Goal: Use online tool/utility: Utilize a website feature to perform a specific function

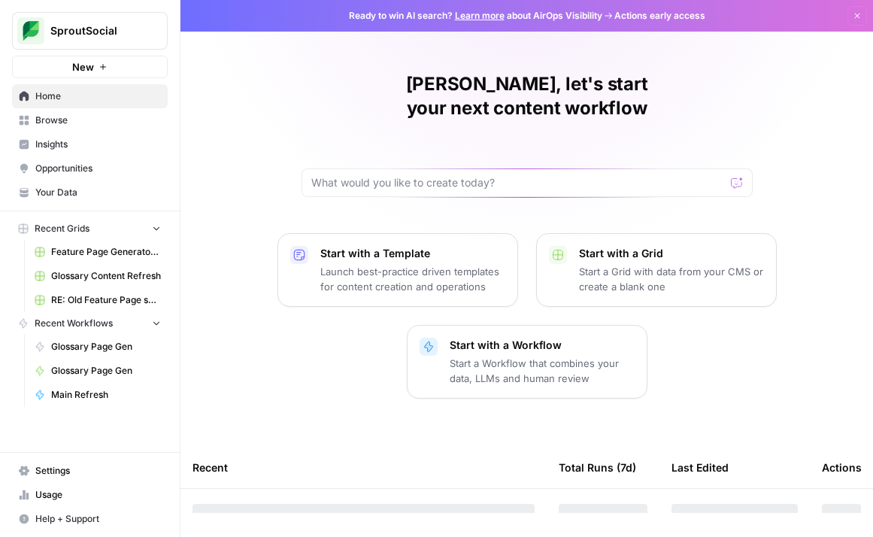
click at [65, 116] on span "Browse" at bounding box center [98, 120] width 126 height 14
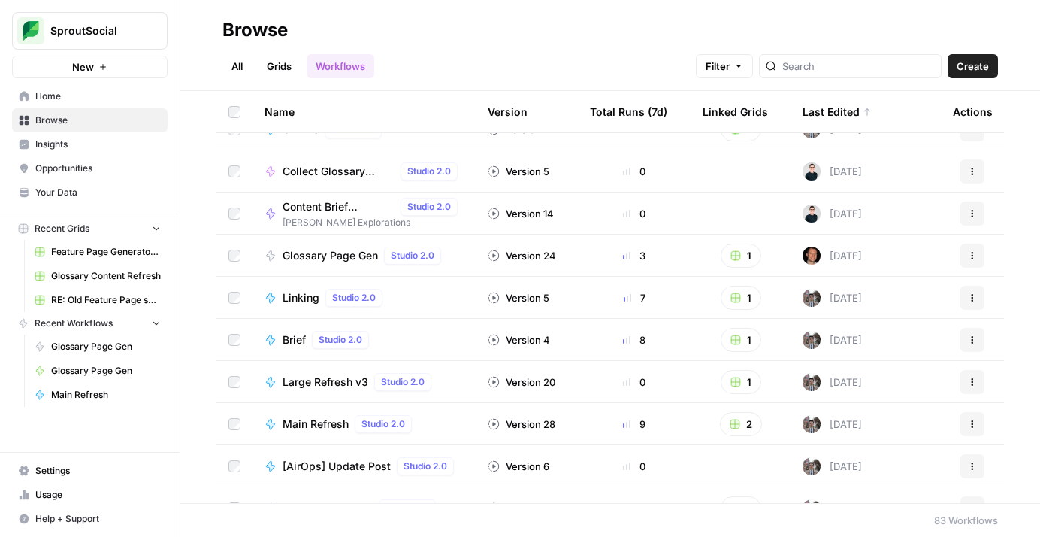
scroll to position [225, 0]
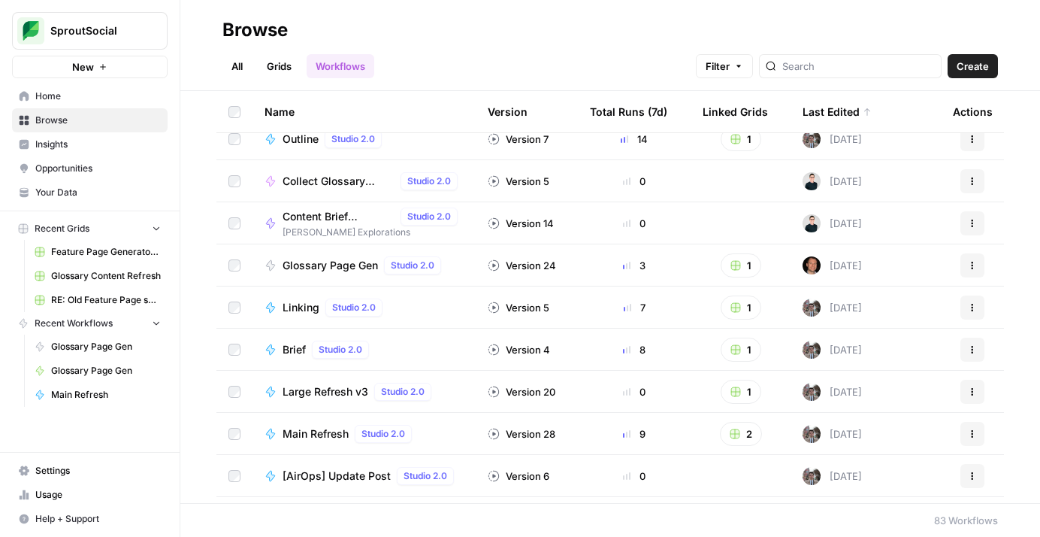
click at [814, 109] on div "Last Edited" at bounding box center [837, 111] width 69 height 41
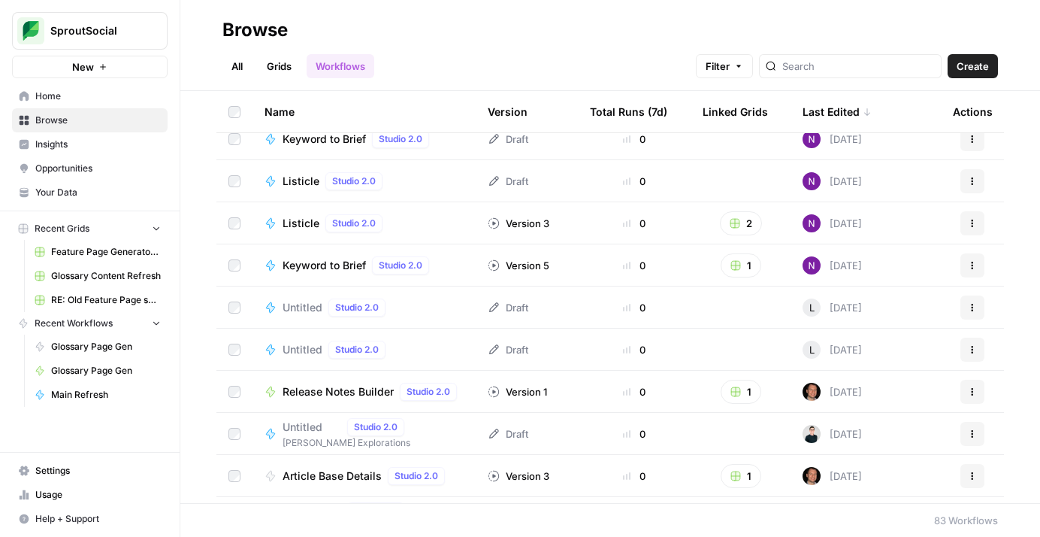
click at [814, 109] on div "Last Edited" at bounding box center [837, 111] width 69 height 41
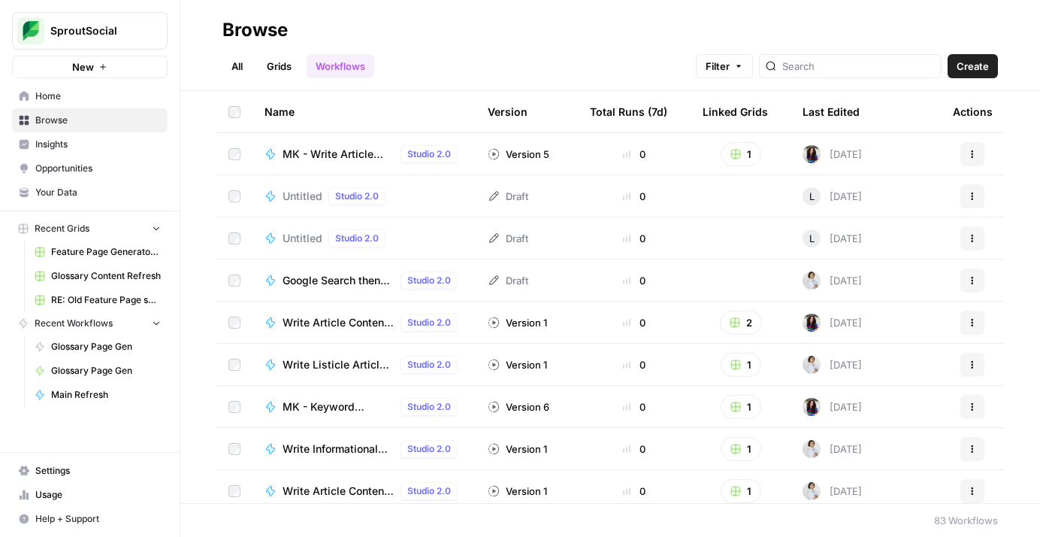
click at [822, 107] on div "Last Edited" at bounding box center [831, 111] width 57 height 41
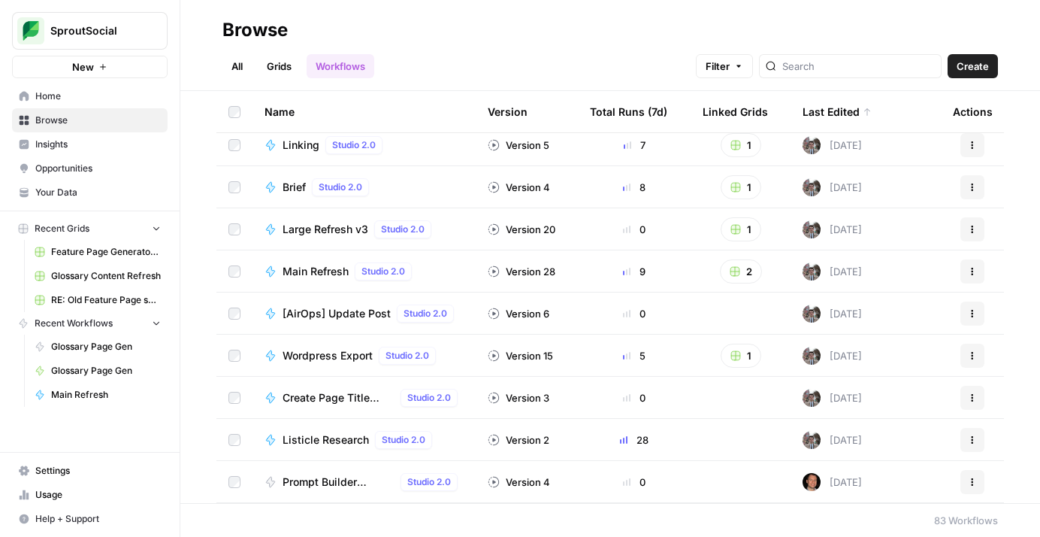
scroll to position [413, 0]
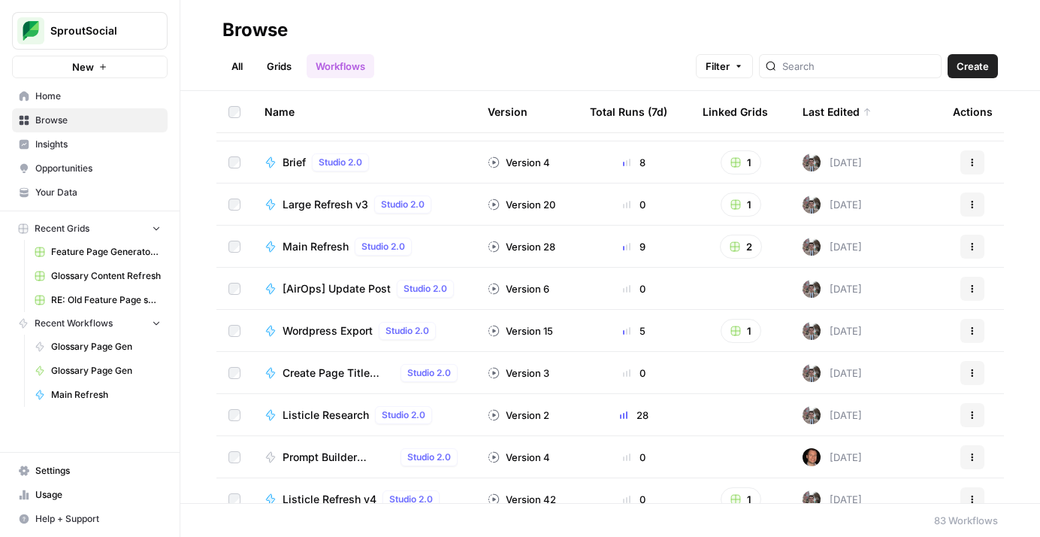
click at [307, 454] on span "Prompt Builder Workflow" at bounding box center [339, 456] width 112 height 15
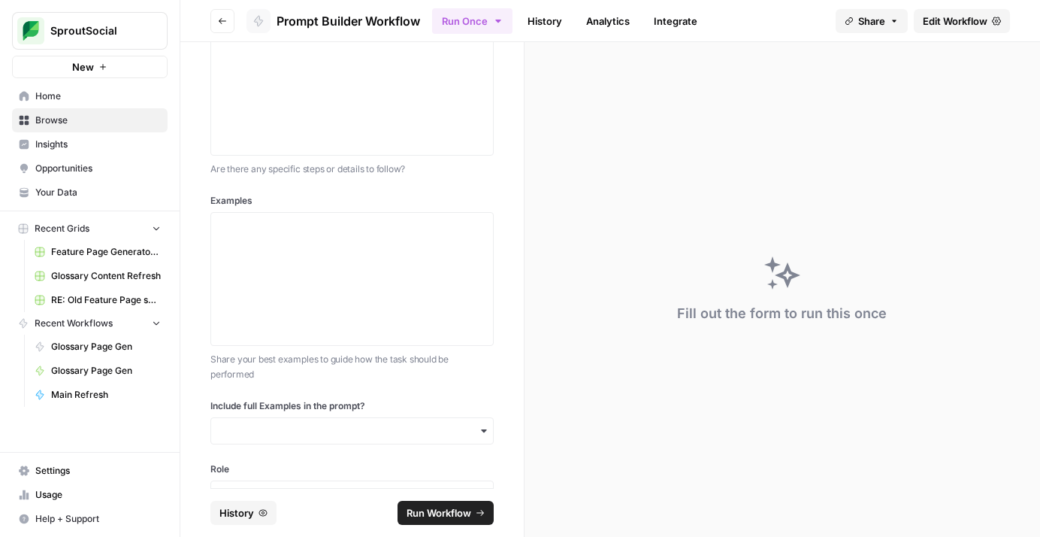
scroll to position [295, 0]
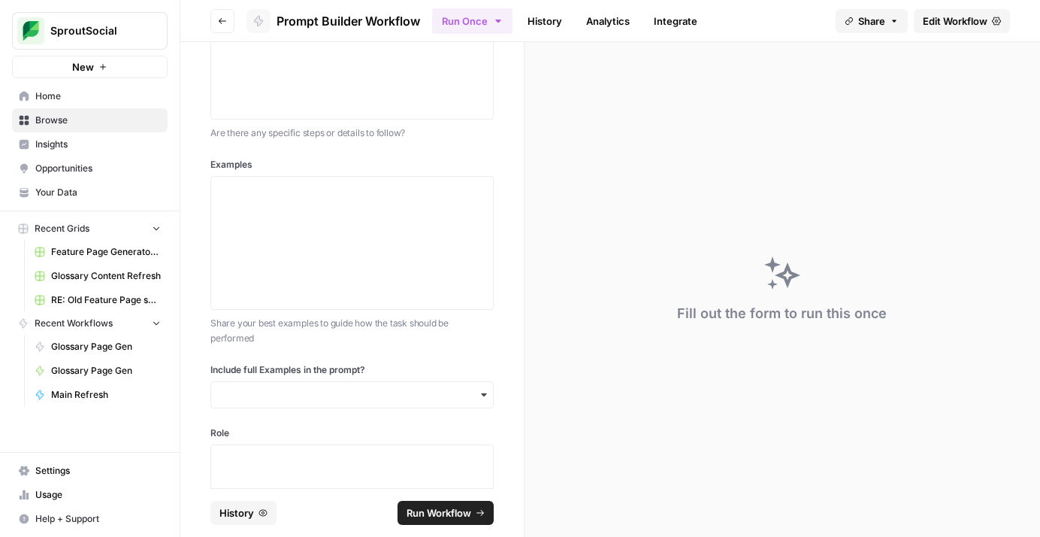
click at [298, 403] on div "button" at bounding box center [351, 394] width 283 height 27
click at [462, 356] on div "Task What is the main task you want to accomplish? Instructions (Optional) Are …" at bounding box center [351, 265] width 343 height 446
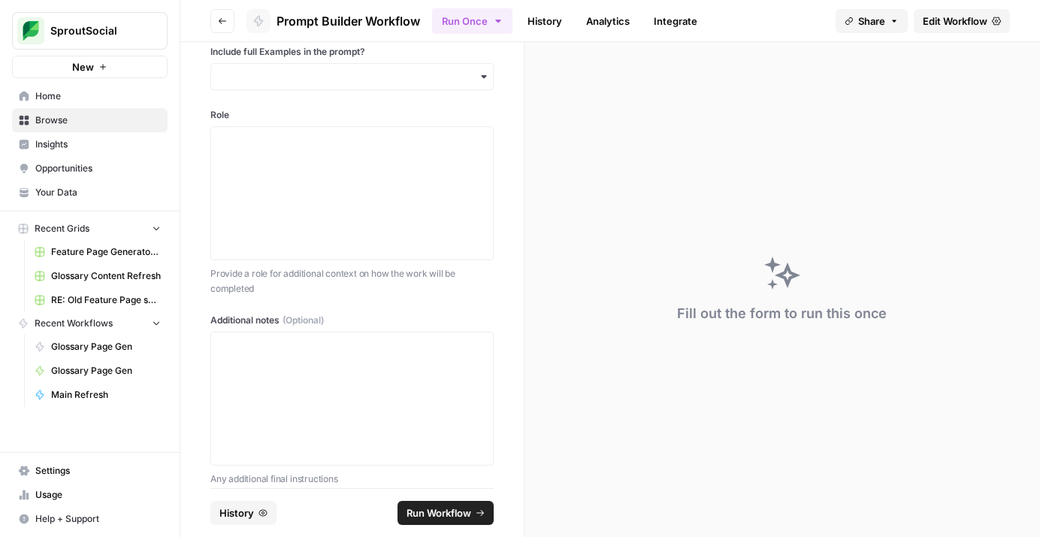
scroll to position [629, 0]
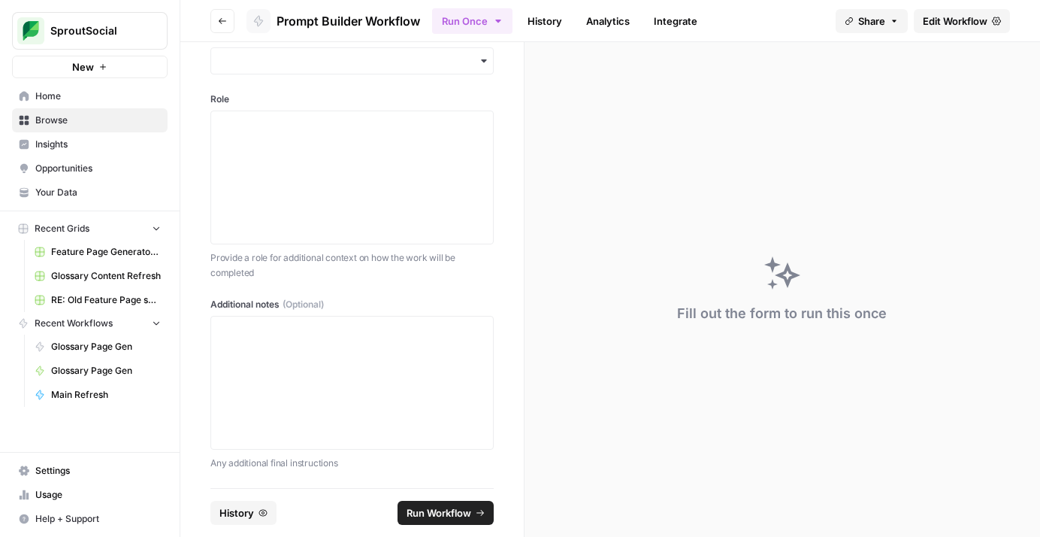
click at [872, 18] on span "Edit Workflow" at bounding box center [955, 21] width 65 height 15
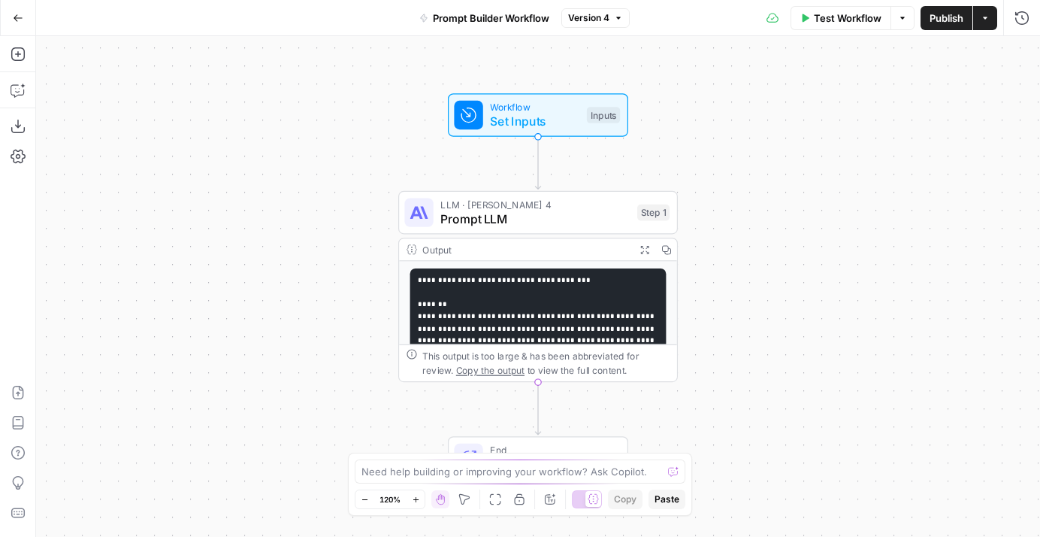
click at [518, 286] on pre "**********" at bounding box center [538, 462] width 256 height 389
click at [558, 242] on div "Output" at bounding box center [525, 249] width 206 height 14
click at [595, 301] on pre "**********" at bounding box center [538, 462] width 256 height 389
click at [569, 210] on span "Prompt LLM" at bounding box center [534, 219] width 189 height 18
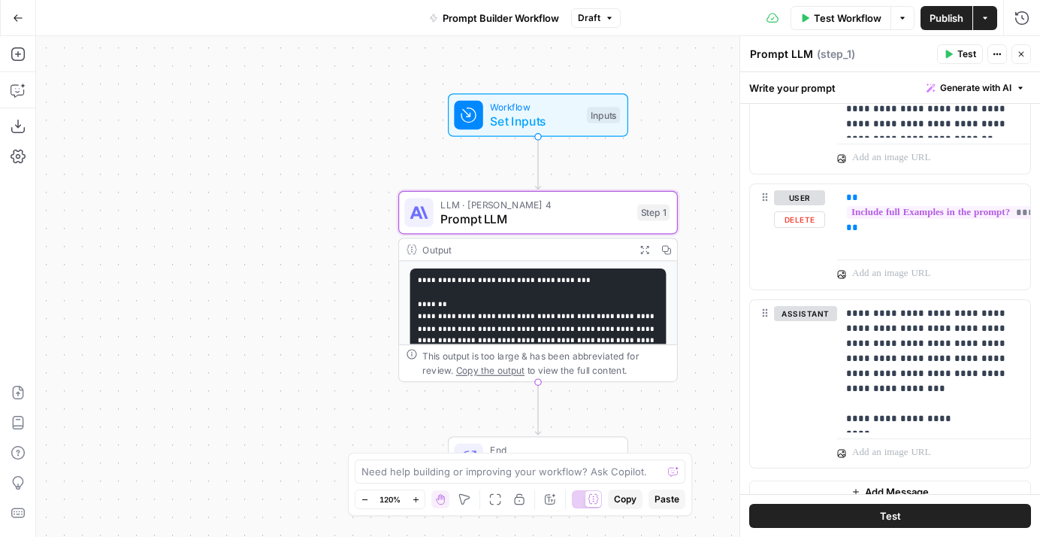
scroll to position [816, 0]
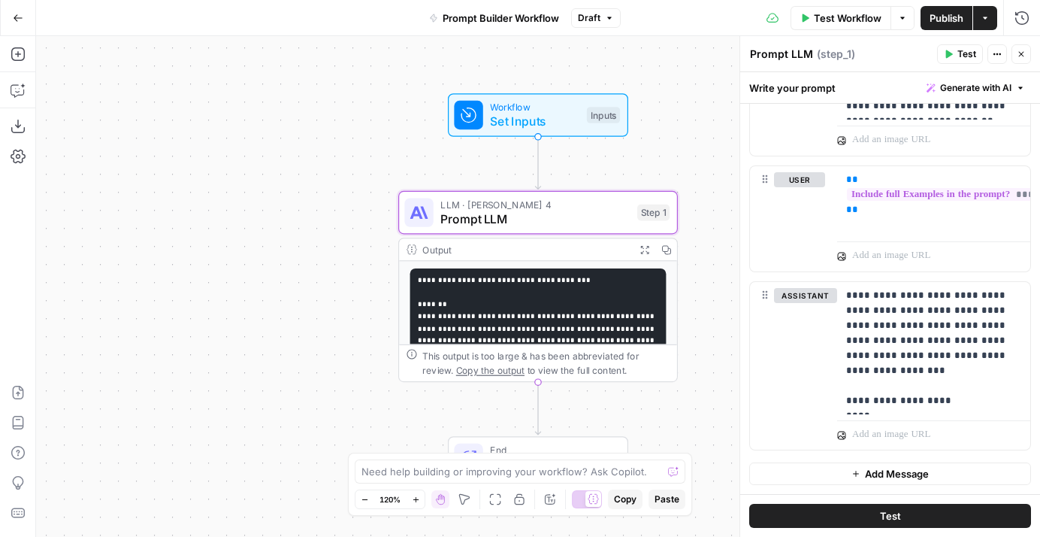
click at [872, 16] on button "Actions" at bounding box center [985, 18] width 24 height 24
click at [872, 20] on icon "button" at bounding box center [1022, 18] width 15 height 15
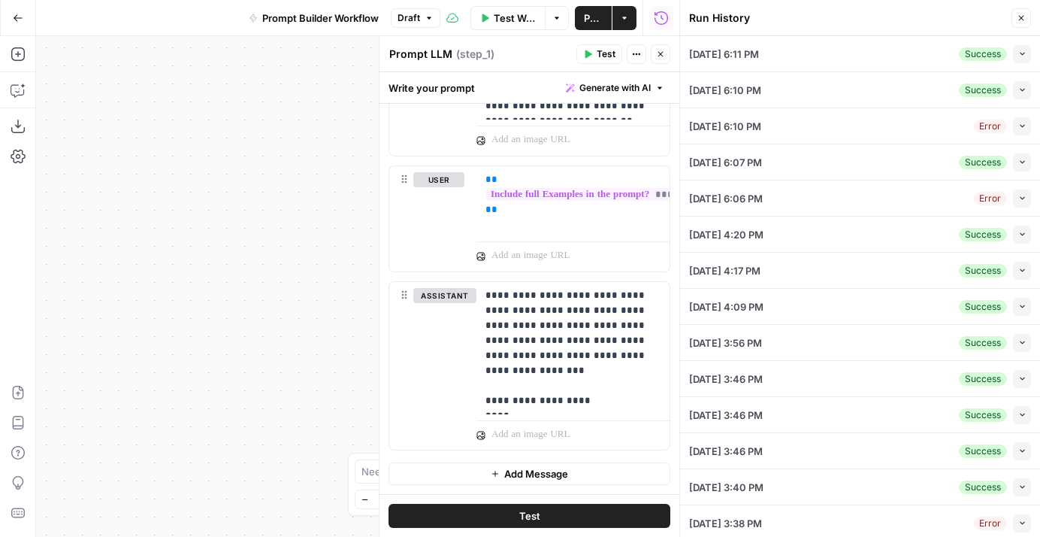
click at [840, 50] on div "[DATE] 6:11 PM Success Collapse" at bounding box center [860, 53] width 342 height 35
click at [872, 54] on icon "button" at bounding box center [1022, 54] width 8 height 8
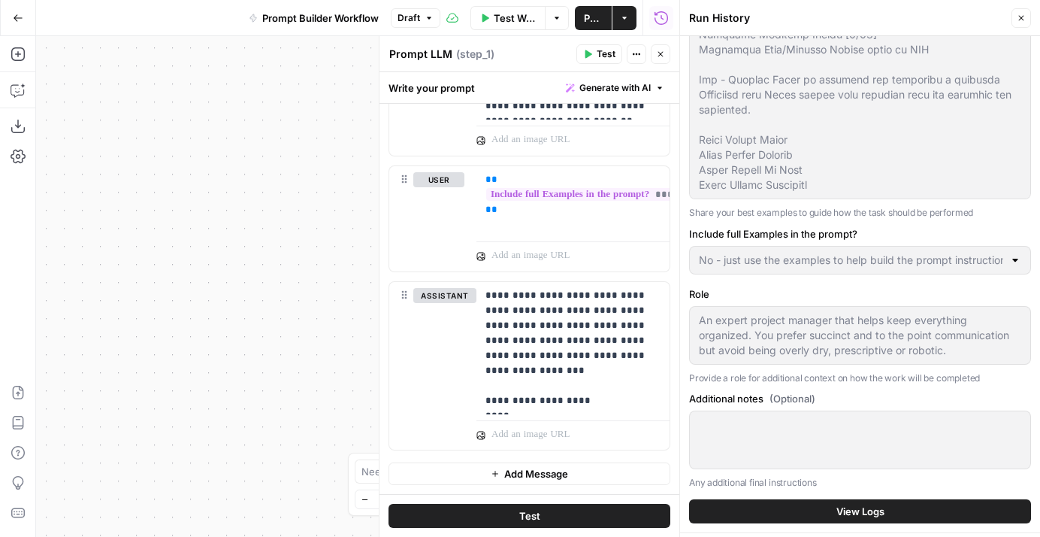
scroll to position [611, 0]
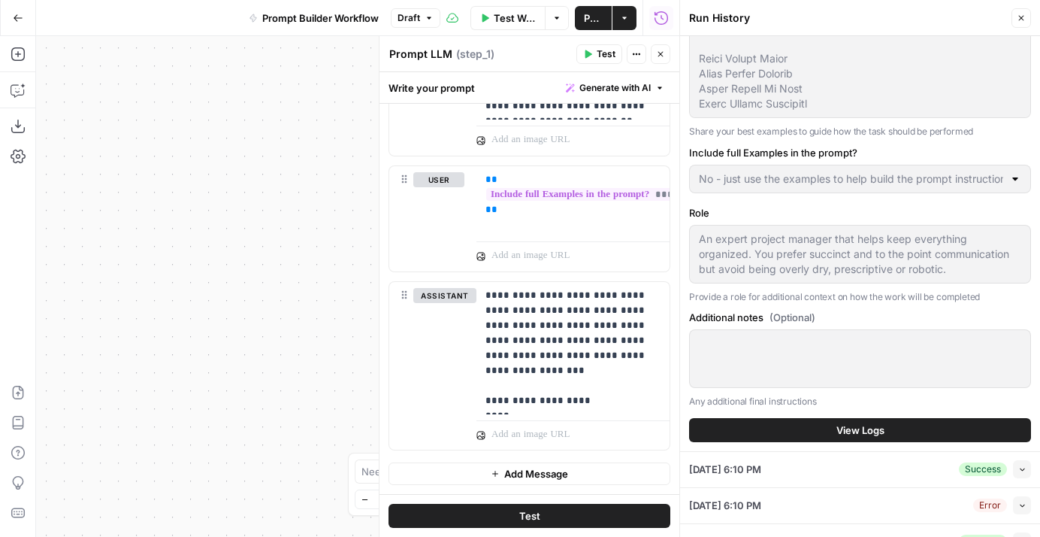
click at [861, 437] on span "View Logs" at bounding box center [861, 429] width 48 height 15
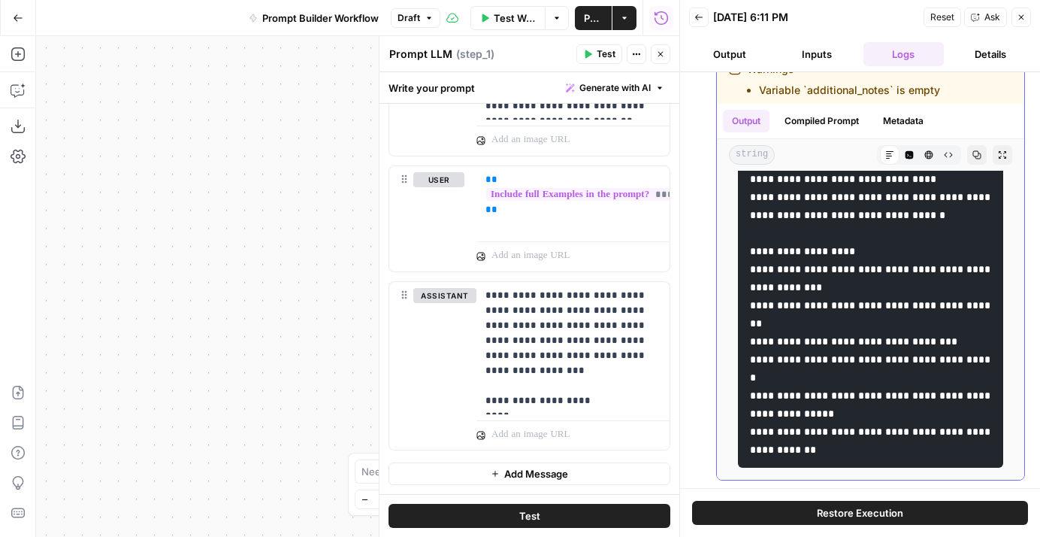
scroll to position [1519, 0]
click at [834, 122] on button "Compiled Prompt" at bounding box center [822, 121] width 92 height 23
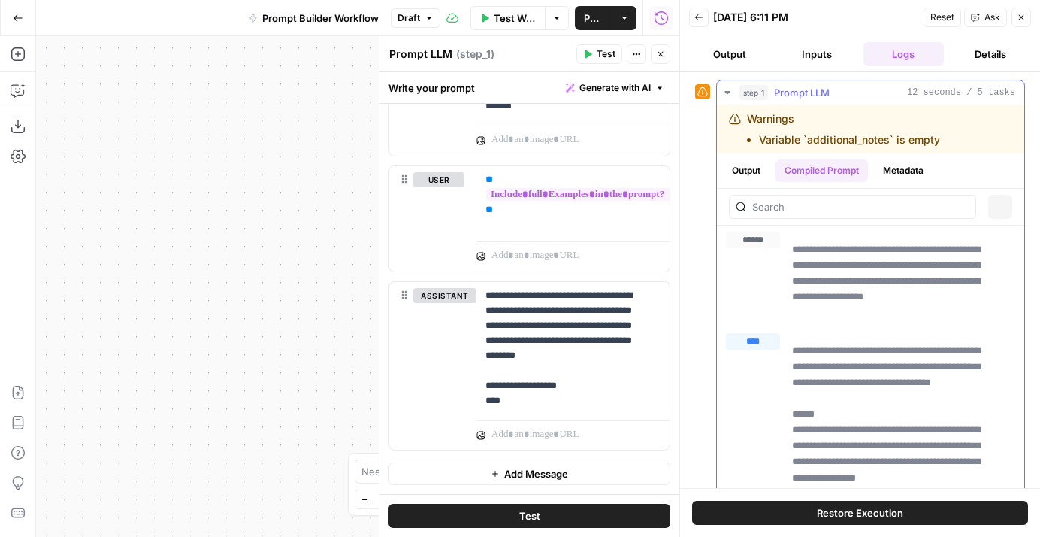
scroll to position [801, 0]
click at [749, 171] on button "Output" at bounding box center [746, 170] width 47 height 23
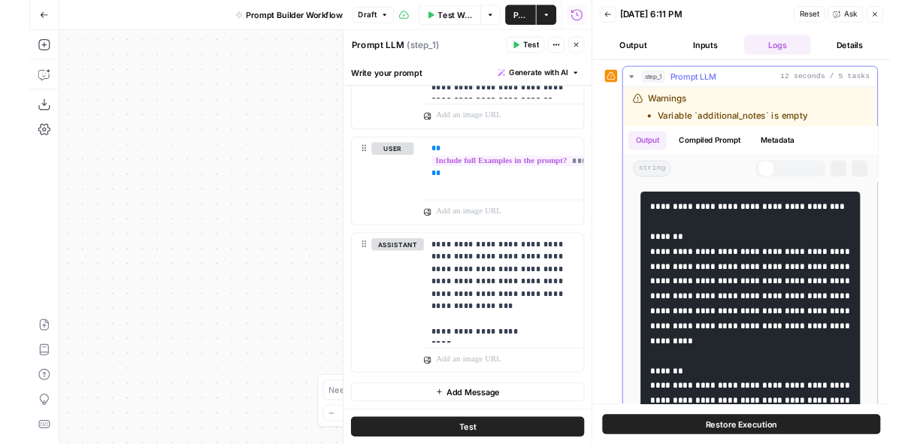
scroll to position [816, 0]
